Goal: Information Seeking & Learning: Learn about a topic

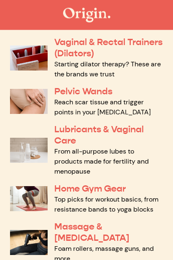
scroll to position [370, 0]
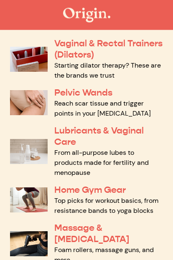
click at [90, 145] on p "Lubricants & Vaginal Care" at bounding box center [108, 136] width 109 height 23
click at [69, 135] on link "Lubricants & Vaginal Care" at bounding box center [98, 136] width 89 height 23
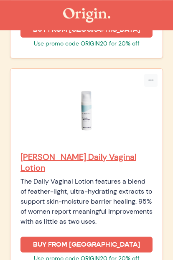
scroll to position [1694, 0]
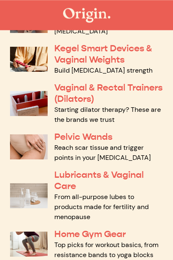
scroll to position [324, 0]
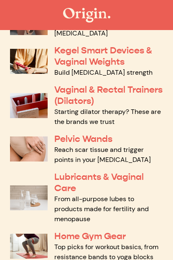
click at [96, 138] on link "Pelvic Wands" at bounding box center [83, 138] width 58 height 11
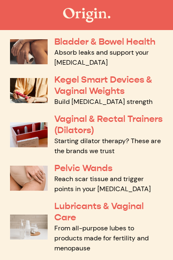
scroll to position [294, 0]
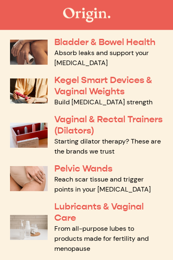
click at [95, 98] on link "Build [MEDICAL_DATA] strength" at bounding box center [103, 102] width 98 height 9
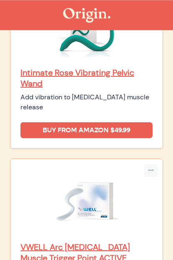
scroll to position [497, 0]
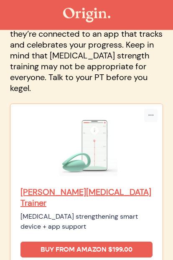
scroll to position [151, 0]
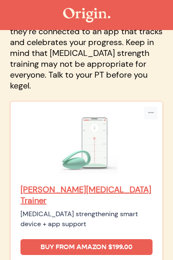
click at [87, 153] on img at bounding box center [86, 143] width 63 height 63
click at [102, 184] on p "Elvie Pelvic Floor Trainer" at bounding box center [86, 195] width 132 height 22
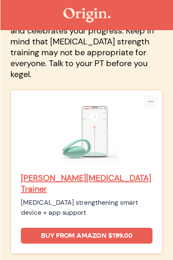
scroll to position [162, 0]
